Goal: Information Seeking & Learning: Find specific fact

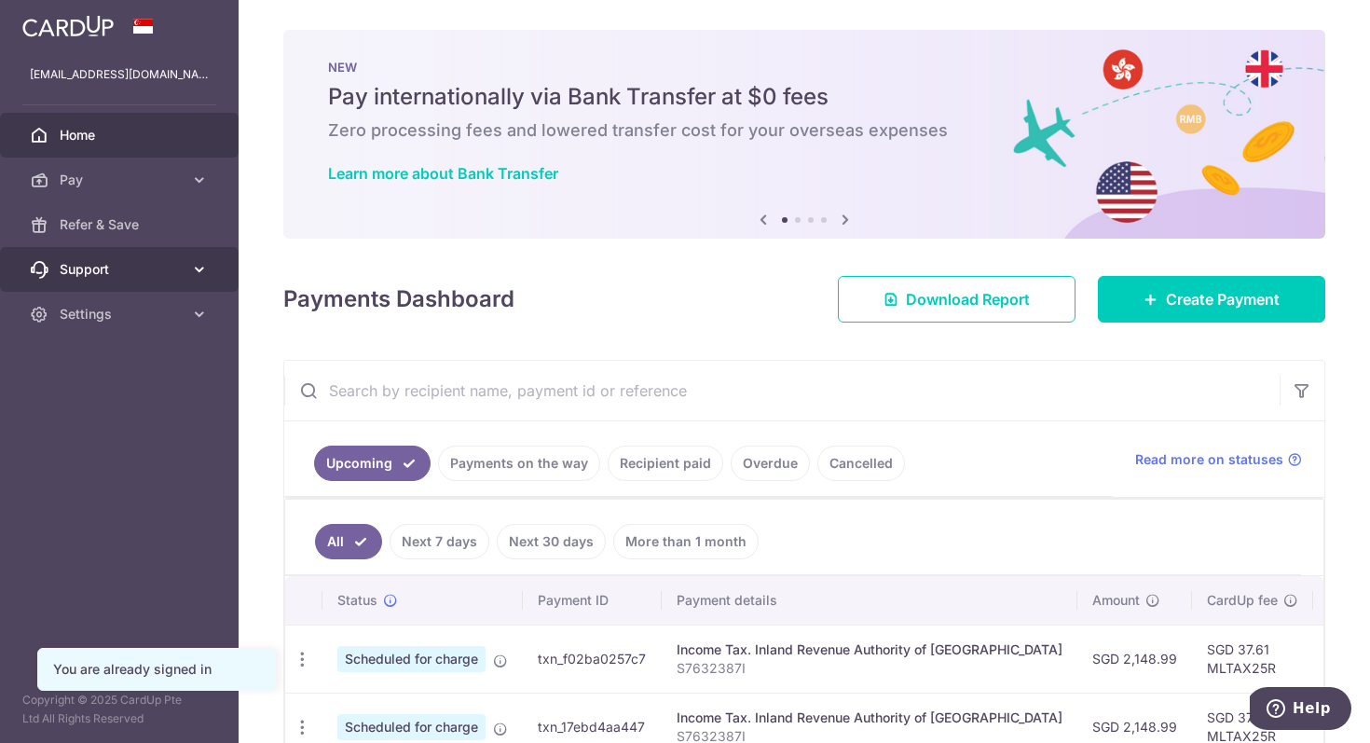
click at [156, 264] on span "Support" at bounding box center [121, 269] width 123 height 19
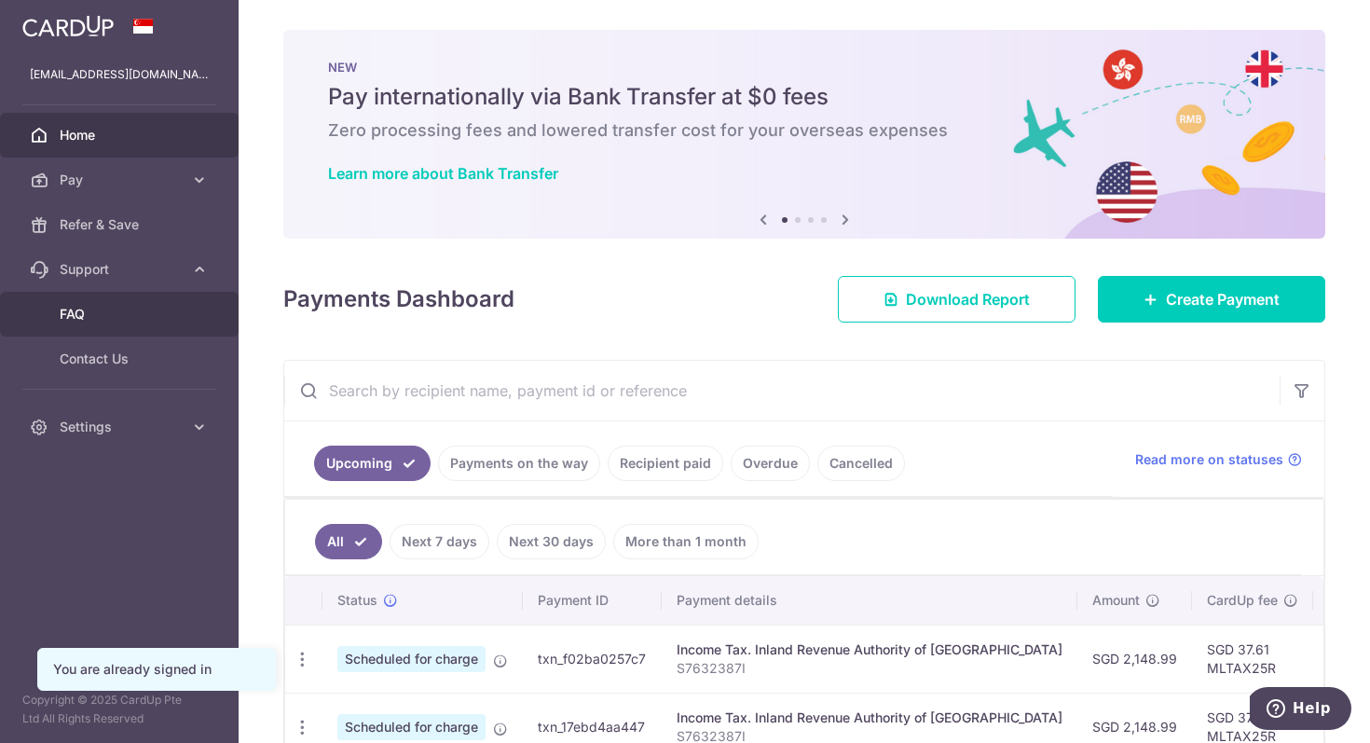
click at [121, 318] on span "FAQ" at bounding box center [121, 314] width 123 height 19
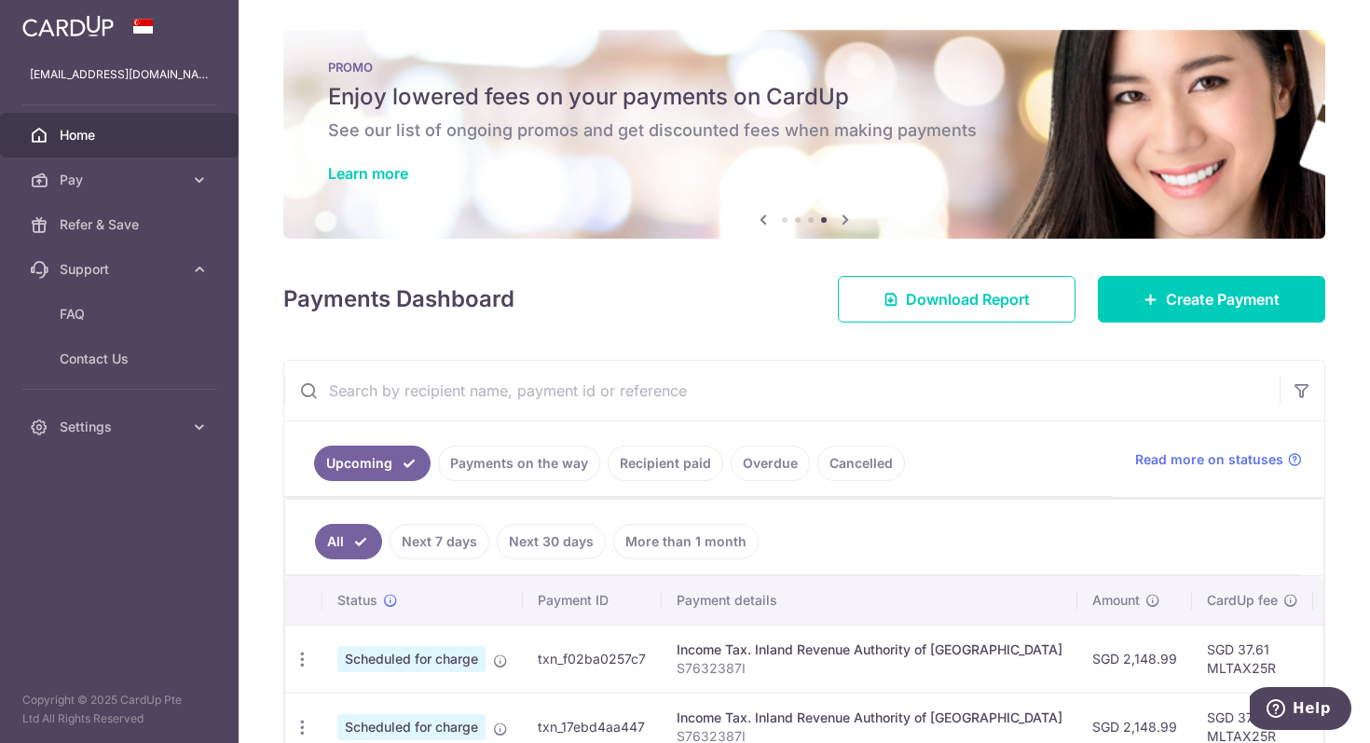
click at [676, 466] on link "Recipient paid" at bounding box center [666, 463] width 116 height 35
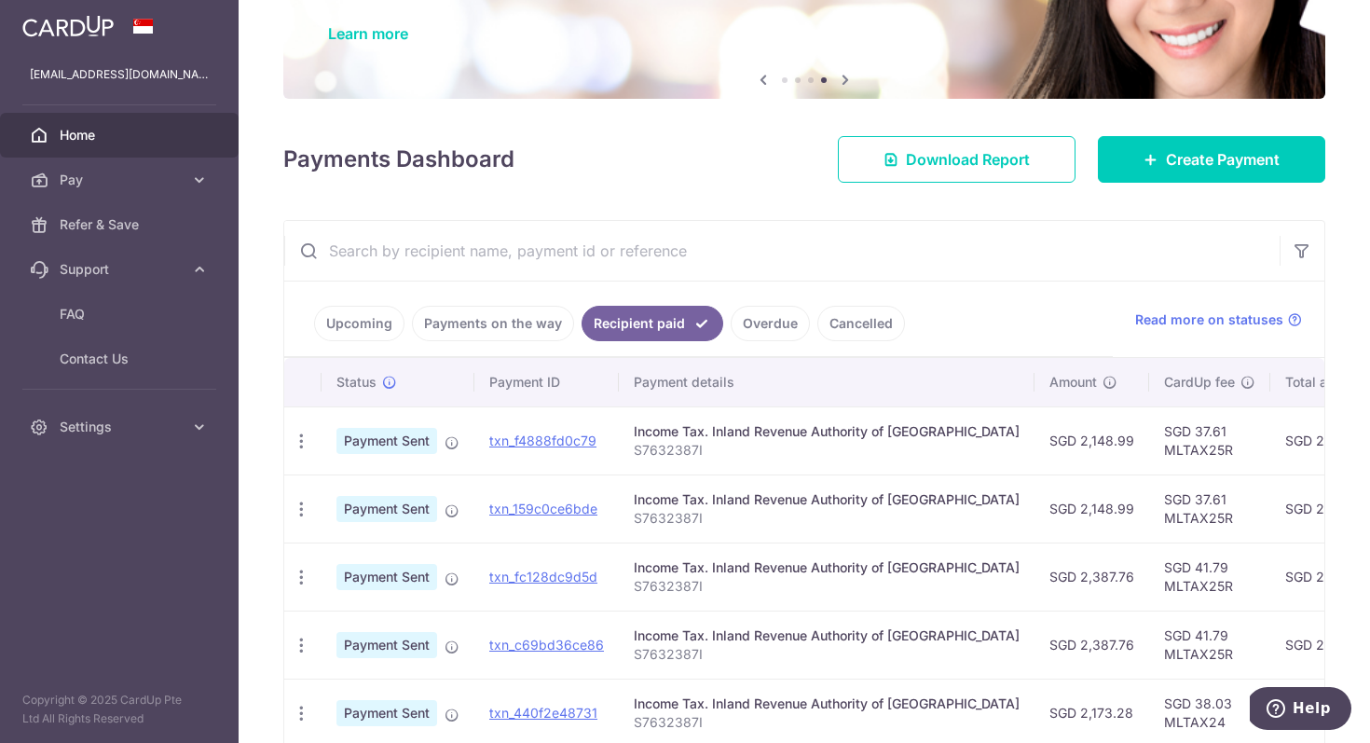
scroll to position [158, 0]
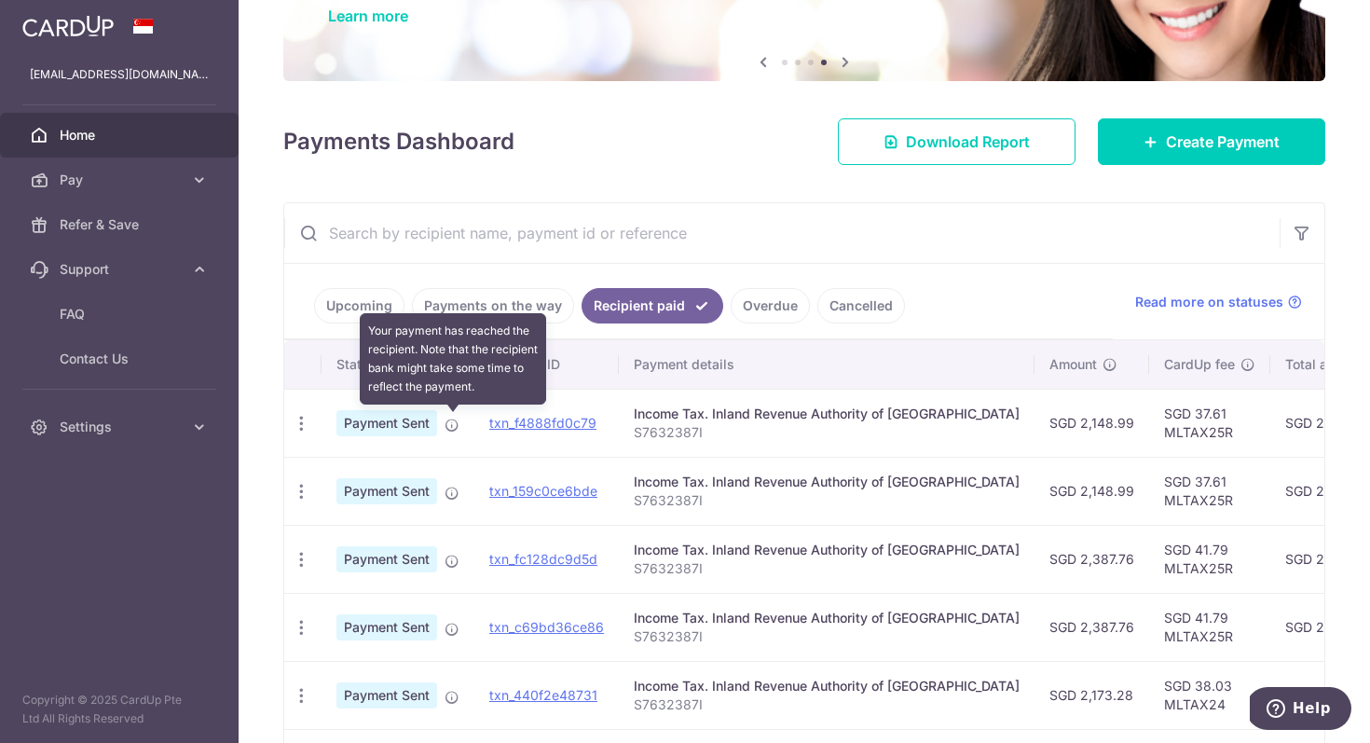
click at [458, 428] on icon at bounding box center [452, 425] width 15 height 15
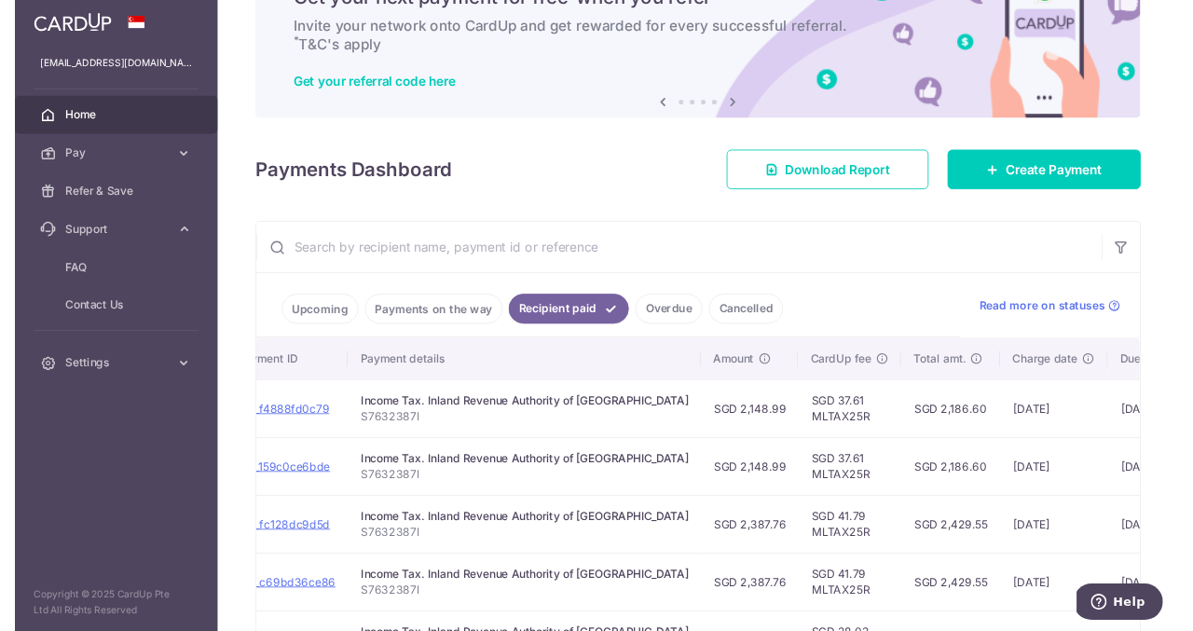
scroll to position [98, 0]
